Goal: Book appointment/travel/reservation

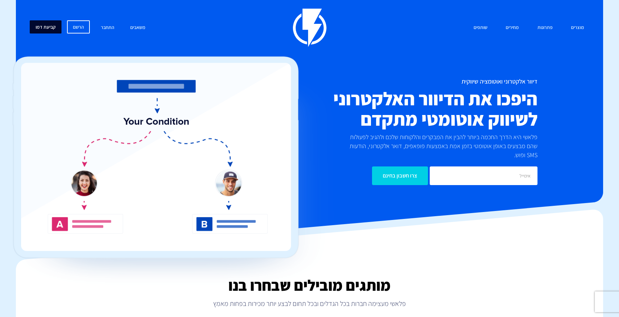
click at [48, 31] on link "קביעת דמו" at bounding box center [46, 26] width 32 height 13
